Goal: Task Accomplishment & Management: Use online tool/utility

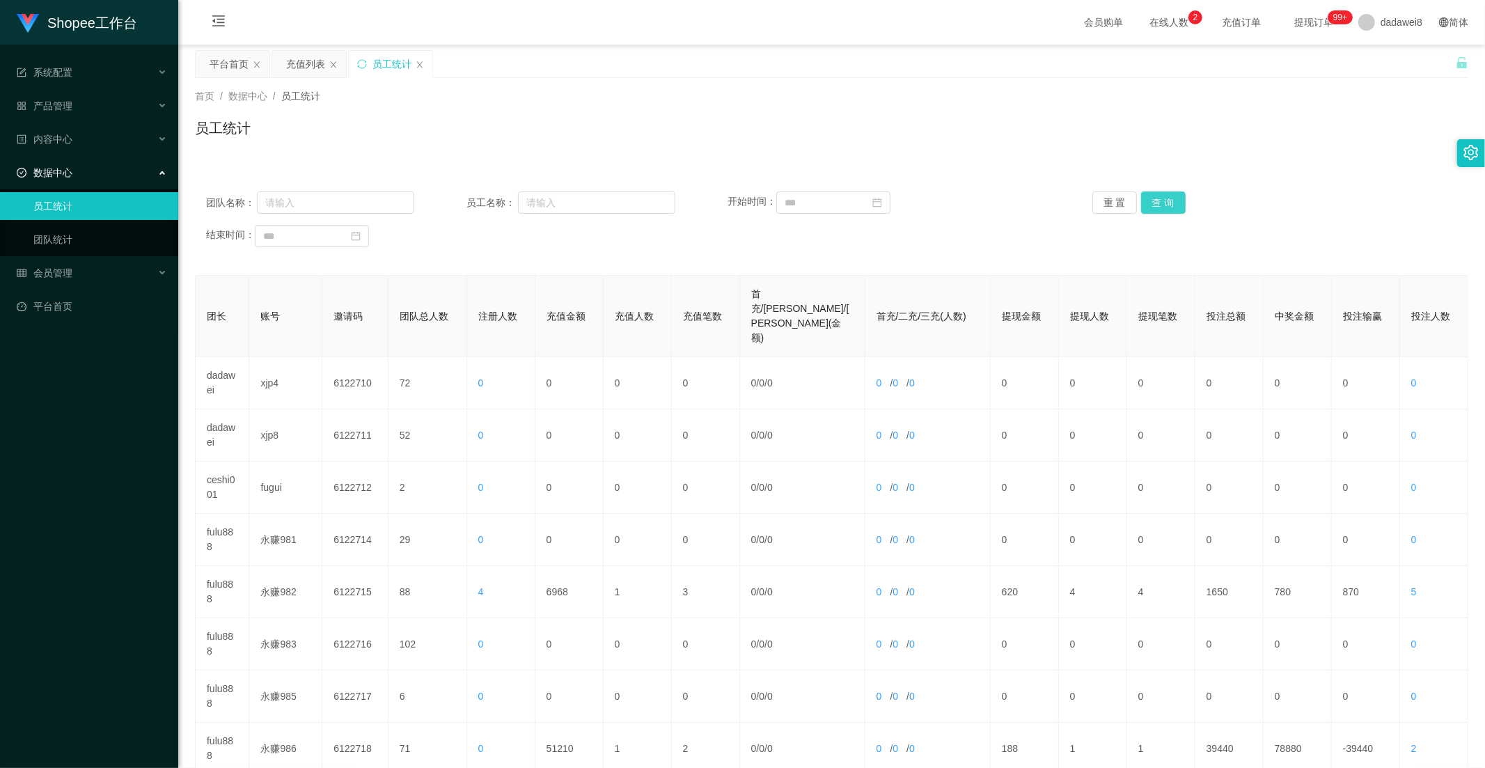
click at [1164, 196] on button "查 询" at bounding box center [1163, 202] width 45 height 22
click at [293, 59] on div "充值列表" at bounding box center [305, 64] width 39 height 26
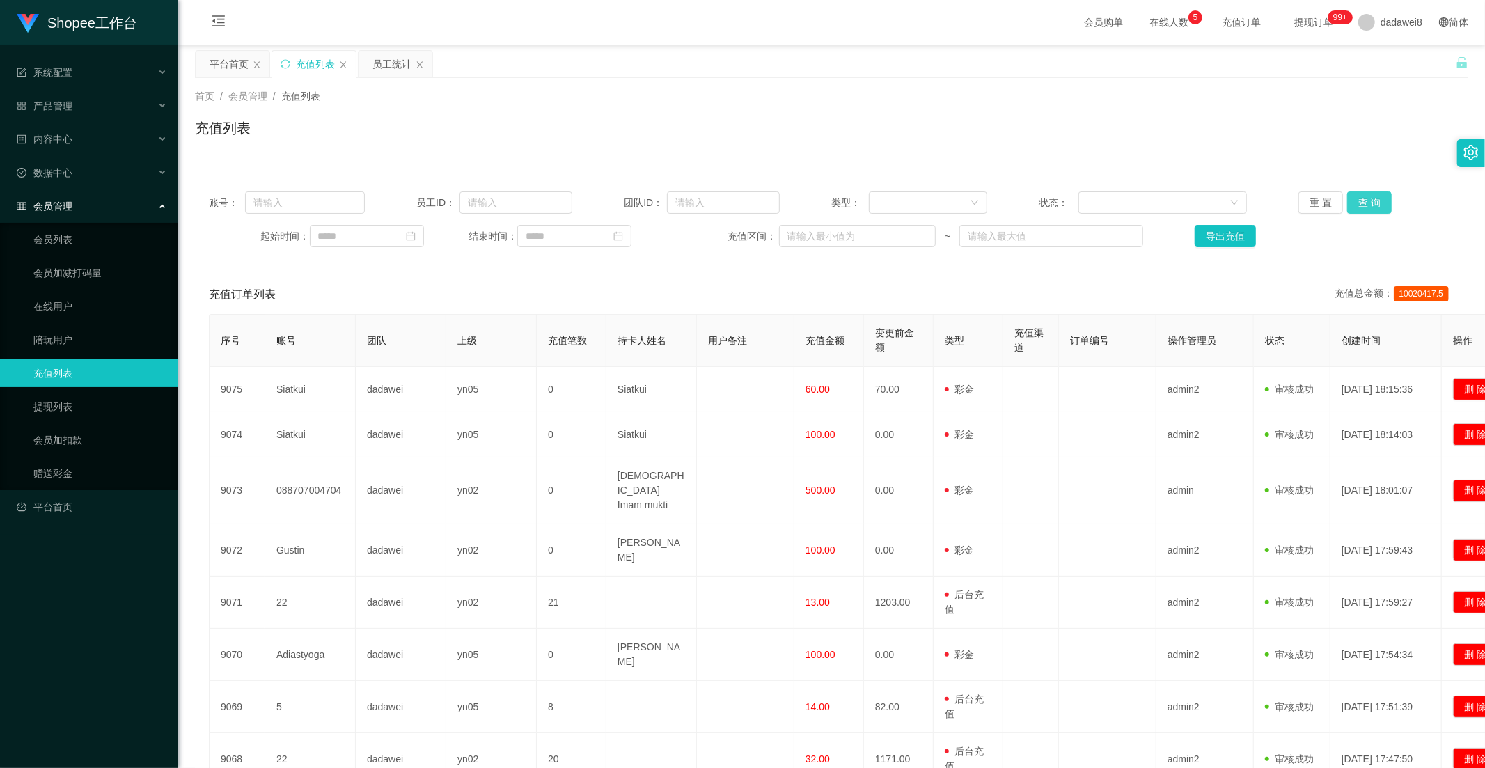
click at [1353, 194] on button "查 询" at bounding box center [1369, 202] width 45 height 22
click at [368, 61] on div "员工统计" at bounding box center [396, 64] width 74 height 26
click at [383, 64] on div "员工统计" at bounding box center [391, 64] width 39 height 26
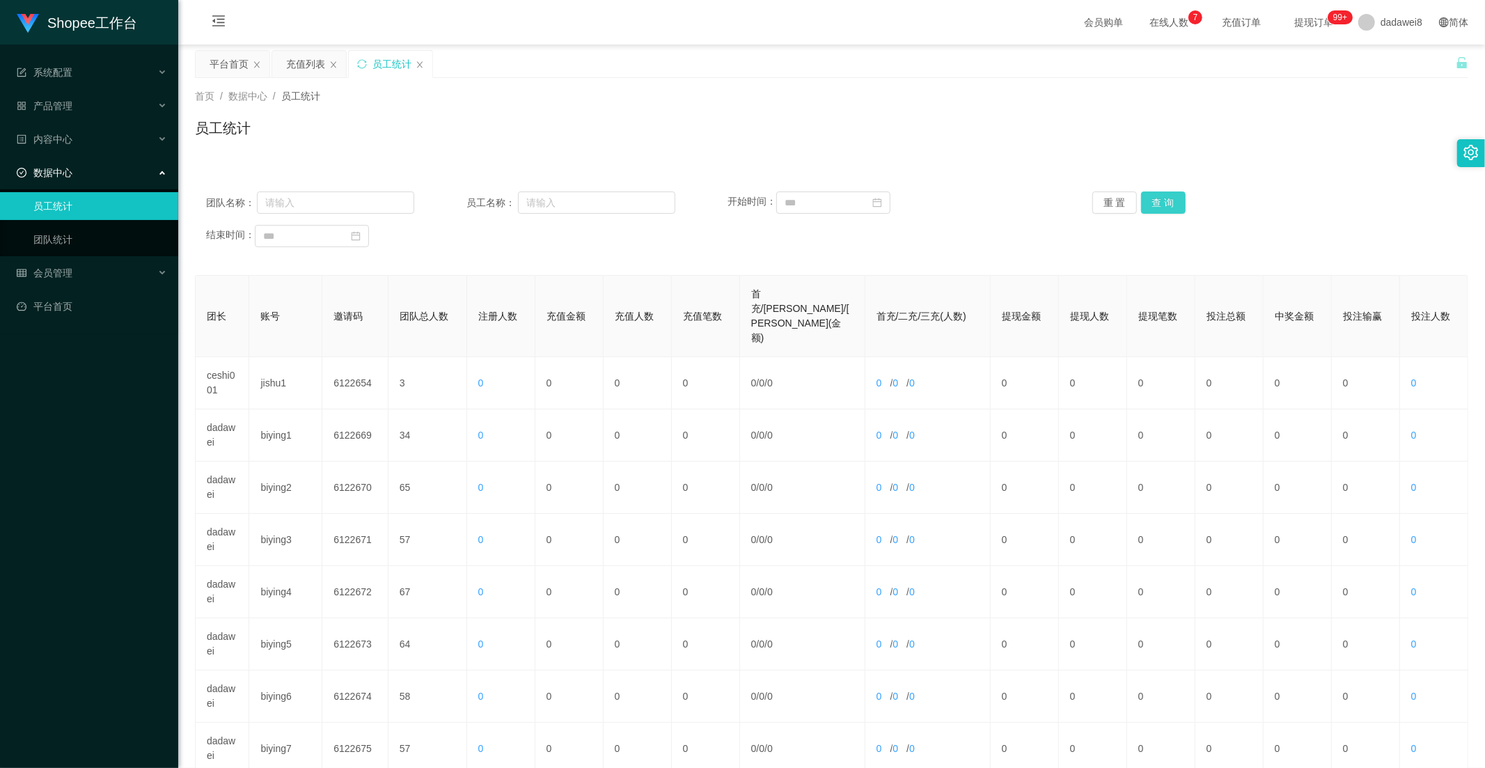
click at [1161, 207] on button "查 询" at bounding box center [1163, 202] width 45 height 22
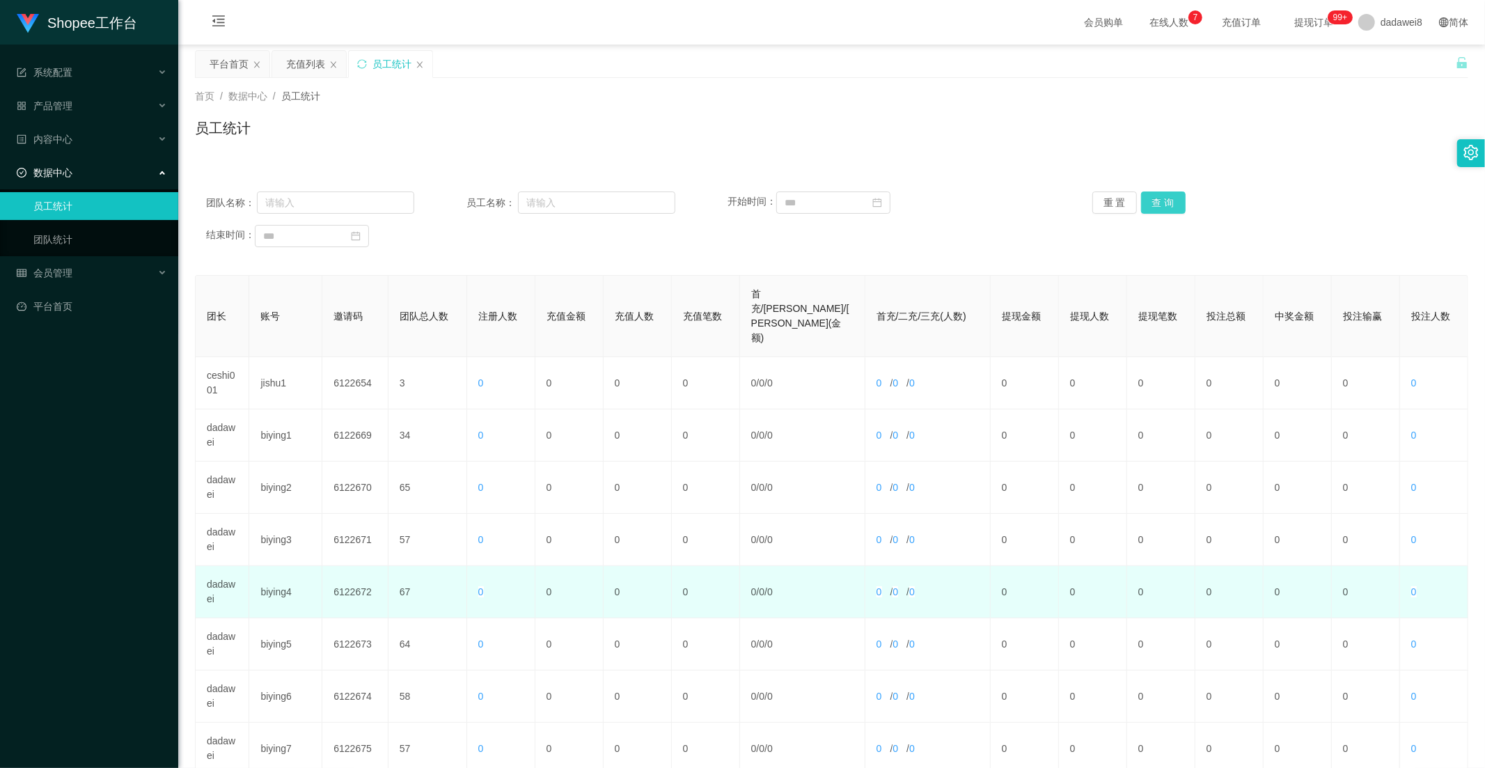
scroll to position [195, 0]
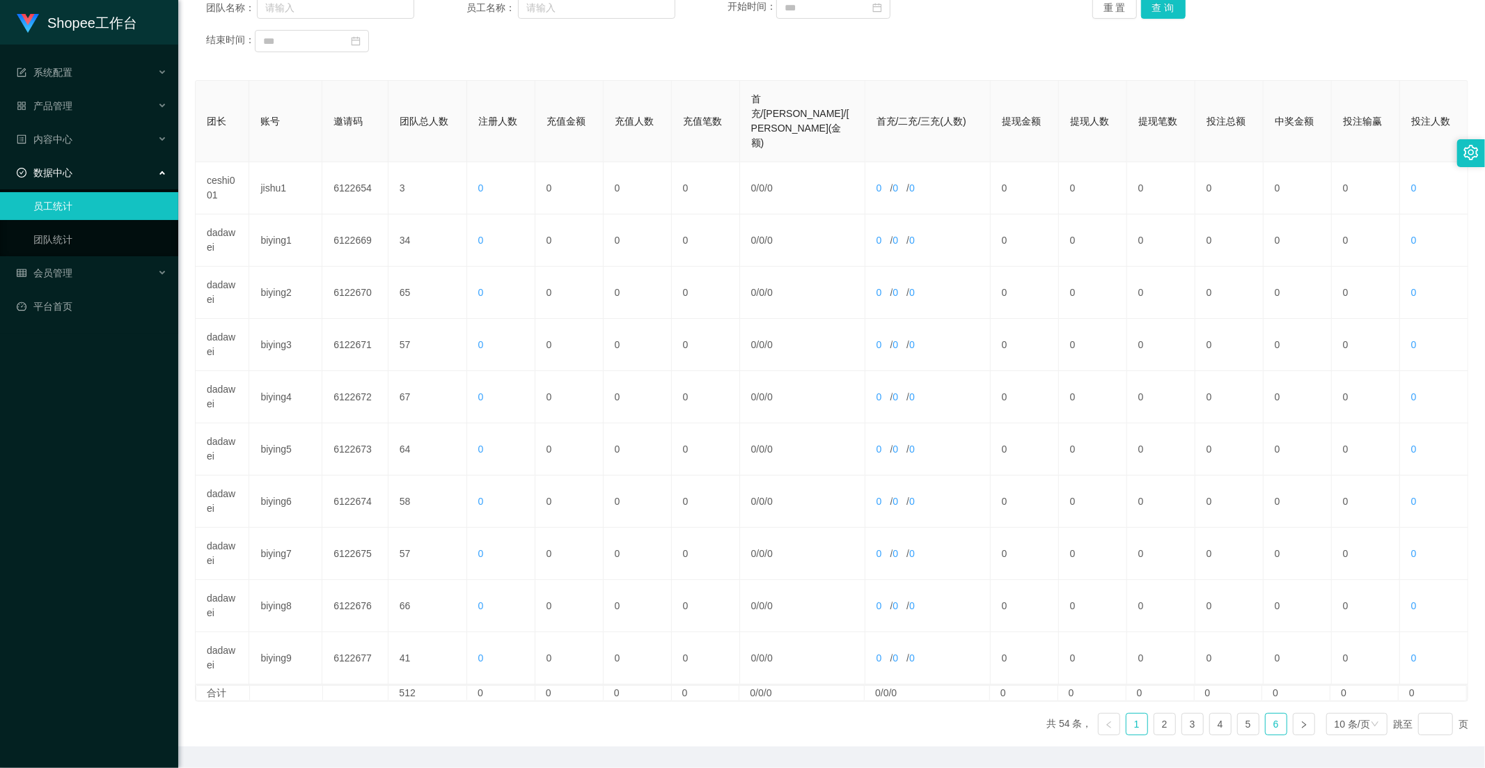
click at [1266, 714] on link "6" at bounding box center [1276, 724] width 21 height 21
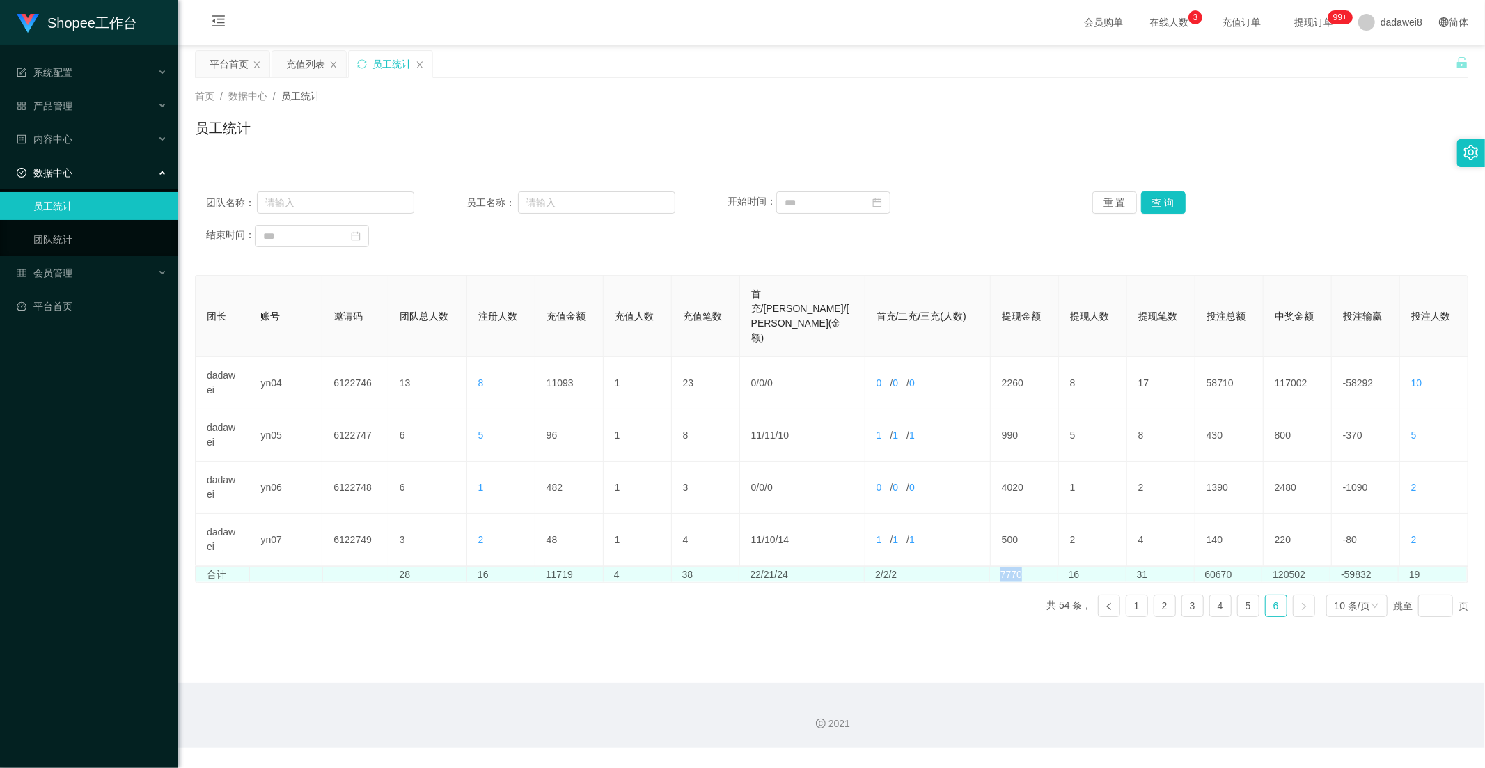
drag, startPoint x: 1018, startPoint y: 533, endPoint x: 993, endPoint y: 533, distance: 24.4
click at [993, 567] on td "7770" at bounding box center [1024, 574] width 68 height 15
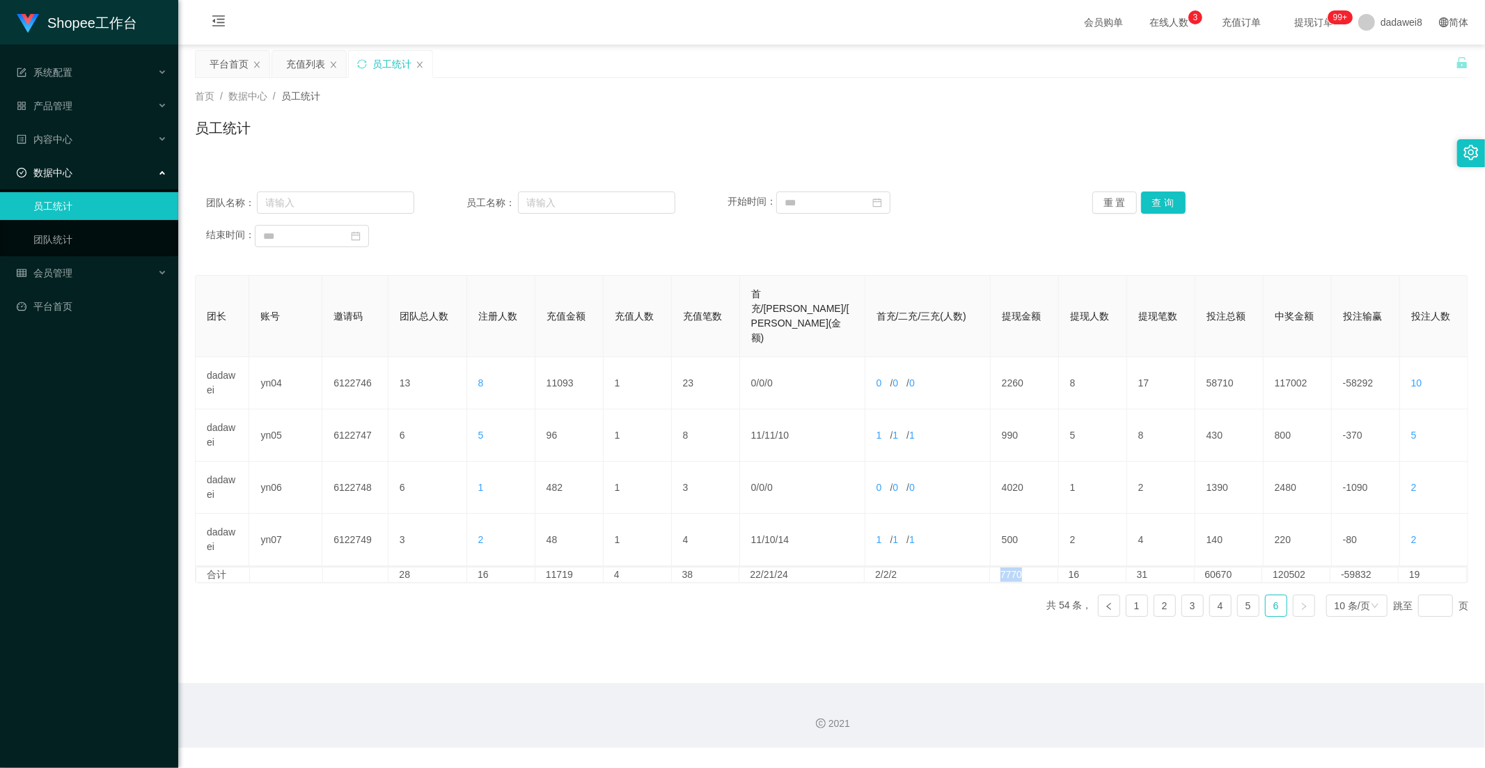
copy td "7770"
click at [1245, 595] on link "5" at bounding box center [1248, 605] width 21 height 21
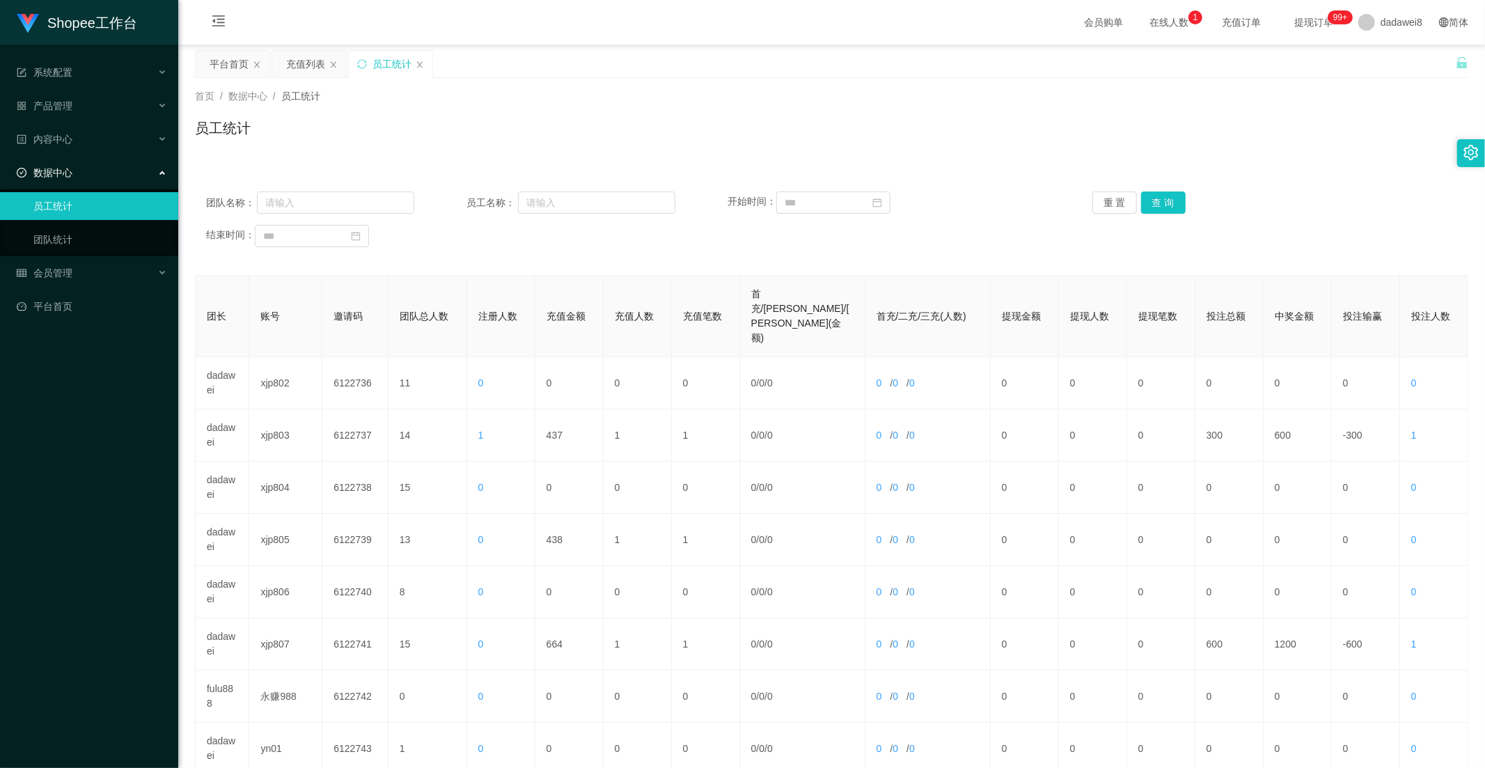
scroll to position [195, 0]
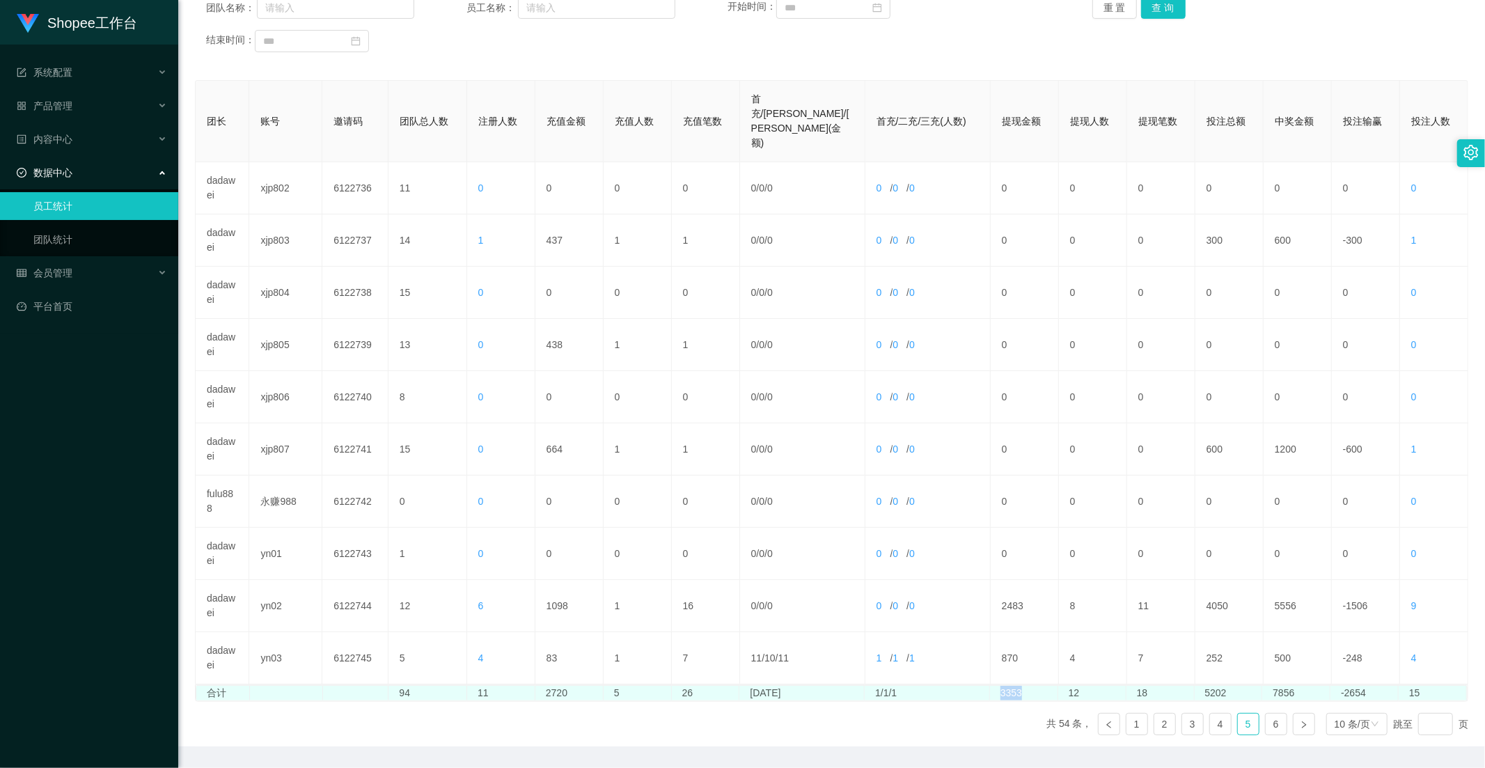
drag, startPoint x: 1008, startPoint y: 650, endPoint x: 993, endPoint y: 650, distance: 15.3
click at [993, 686] on td "3353" at bounding box center [1024, 693] width 68 height 15
copy td "3353"
